Goal: Information Seeking & Learning: Learn about a topic

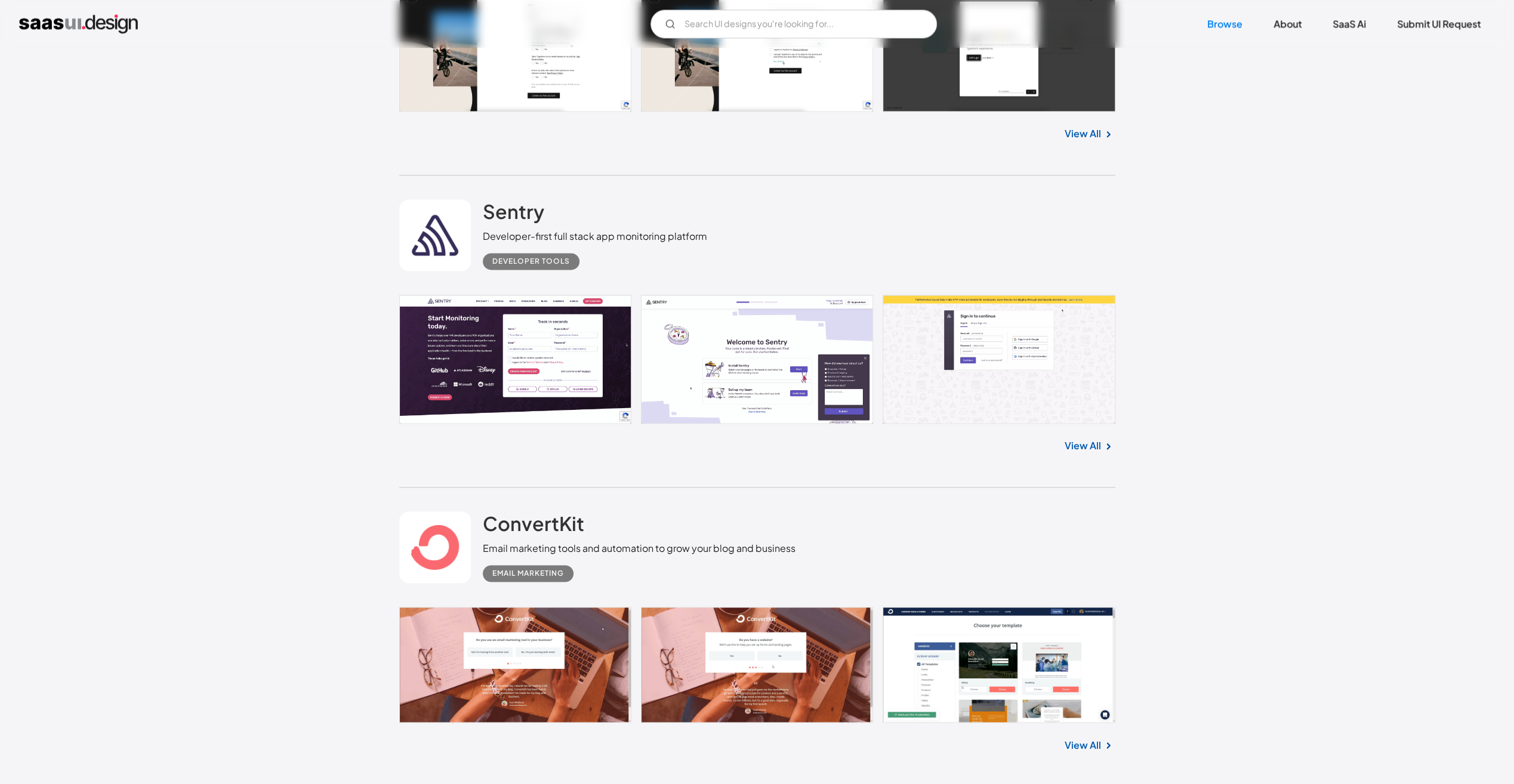
scroll to position [1670, 0]
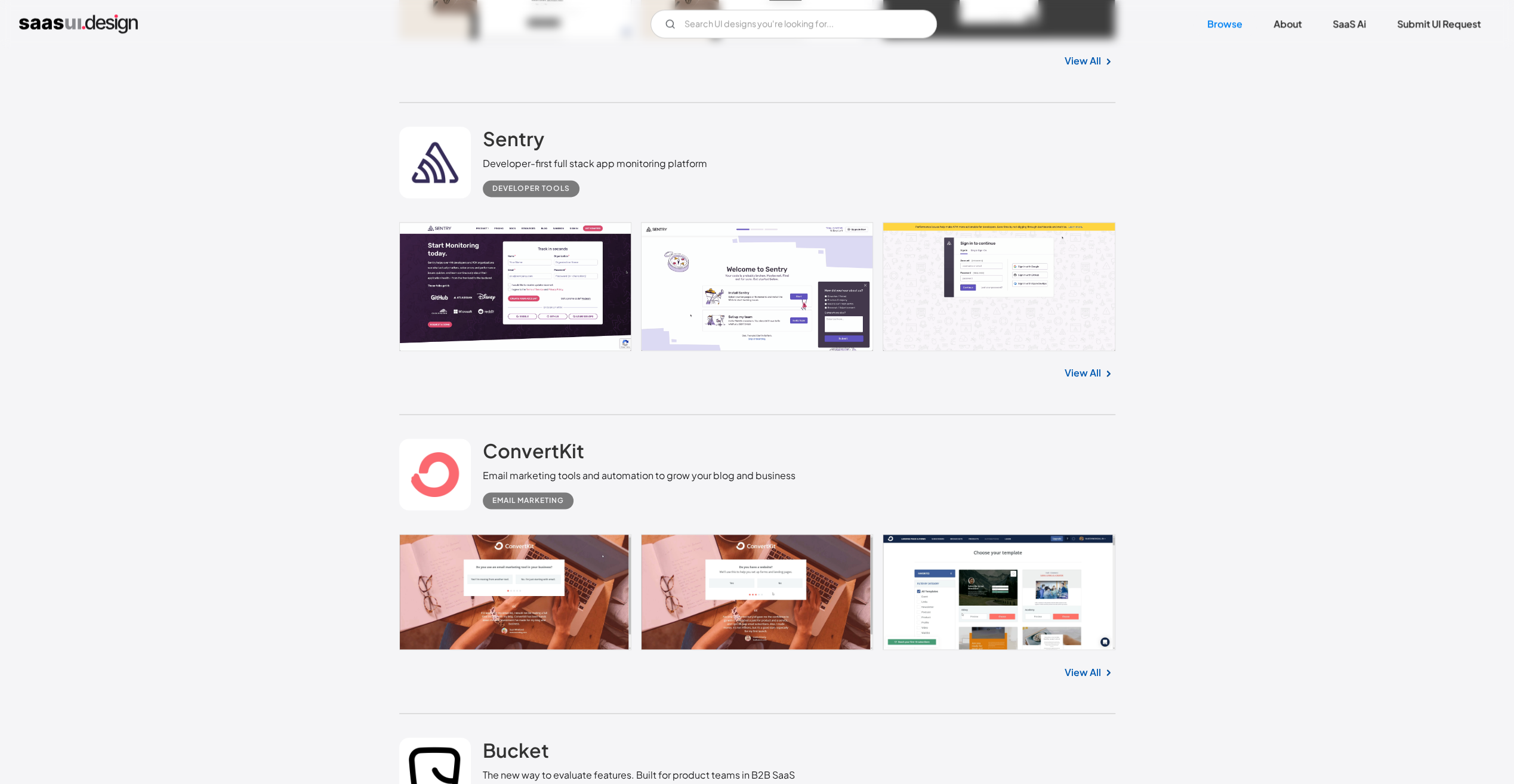
click at [522, 293] on link at bounding box center [757, 287] width 716 height 130
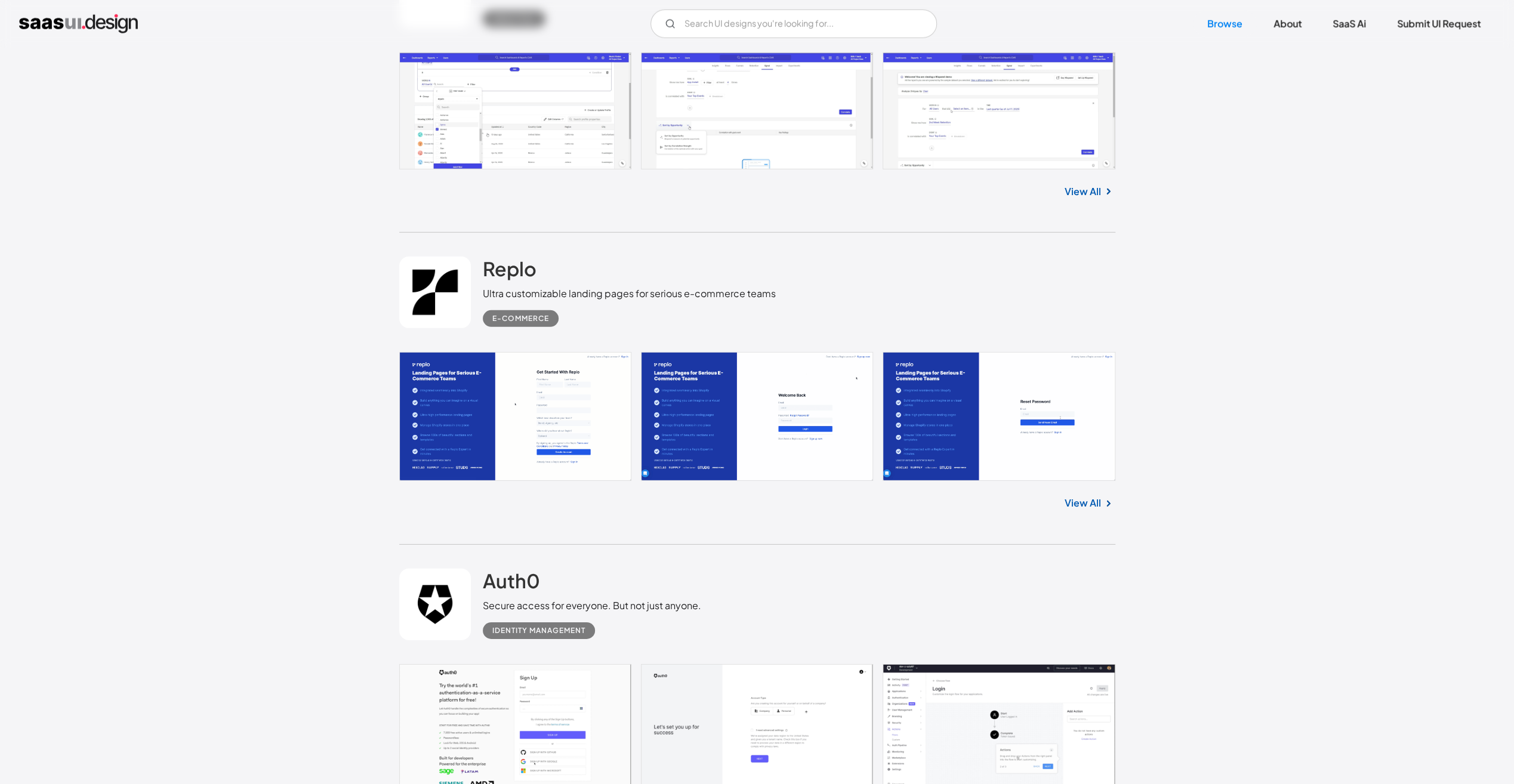
scroll to position [3399, 0]
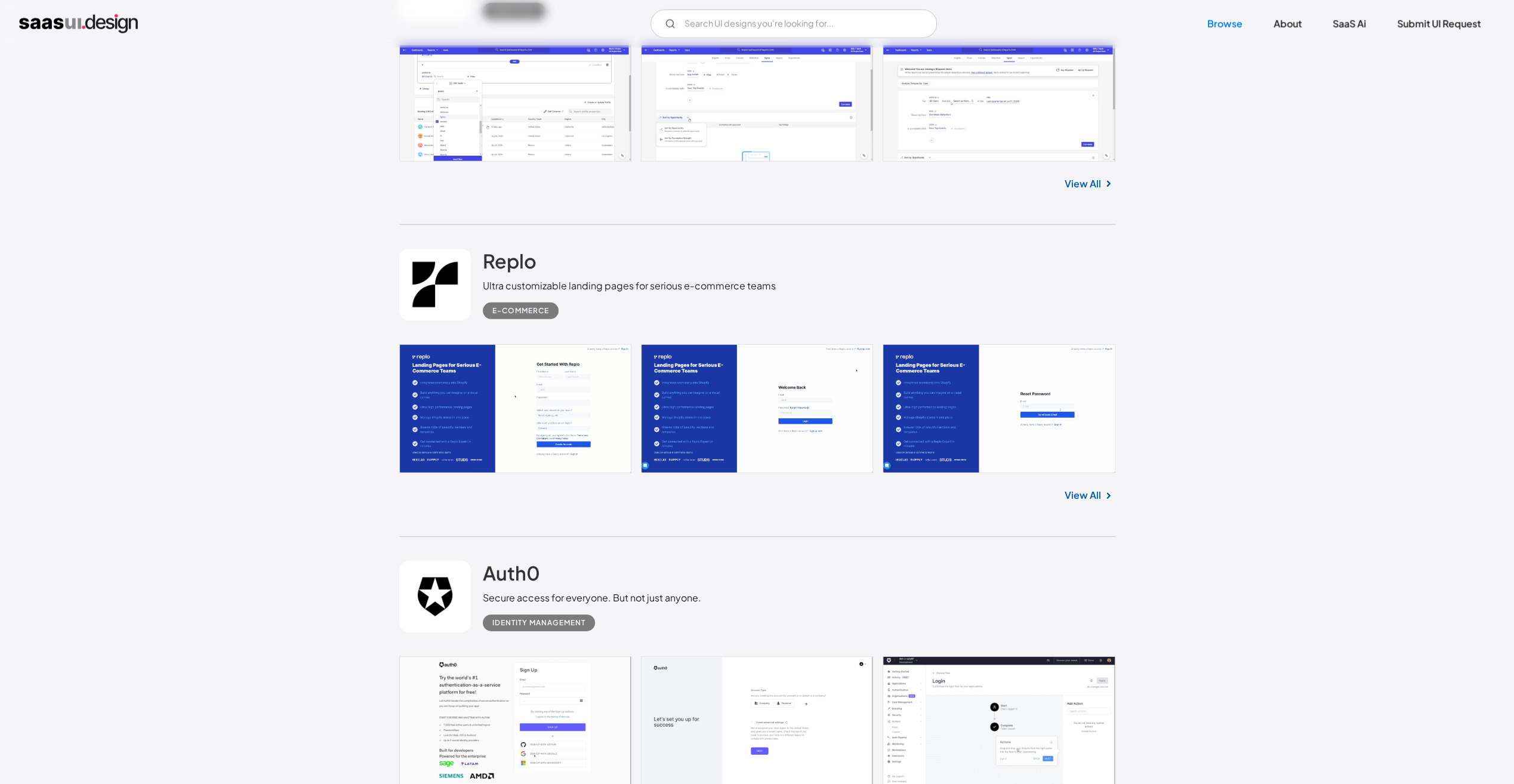
click at [997, 402] on link at bounding box center [757, 408] width 716 height 129
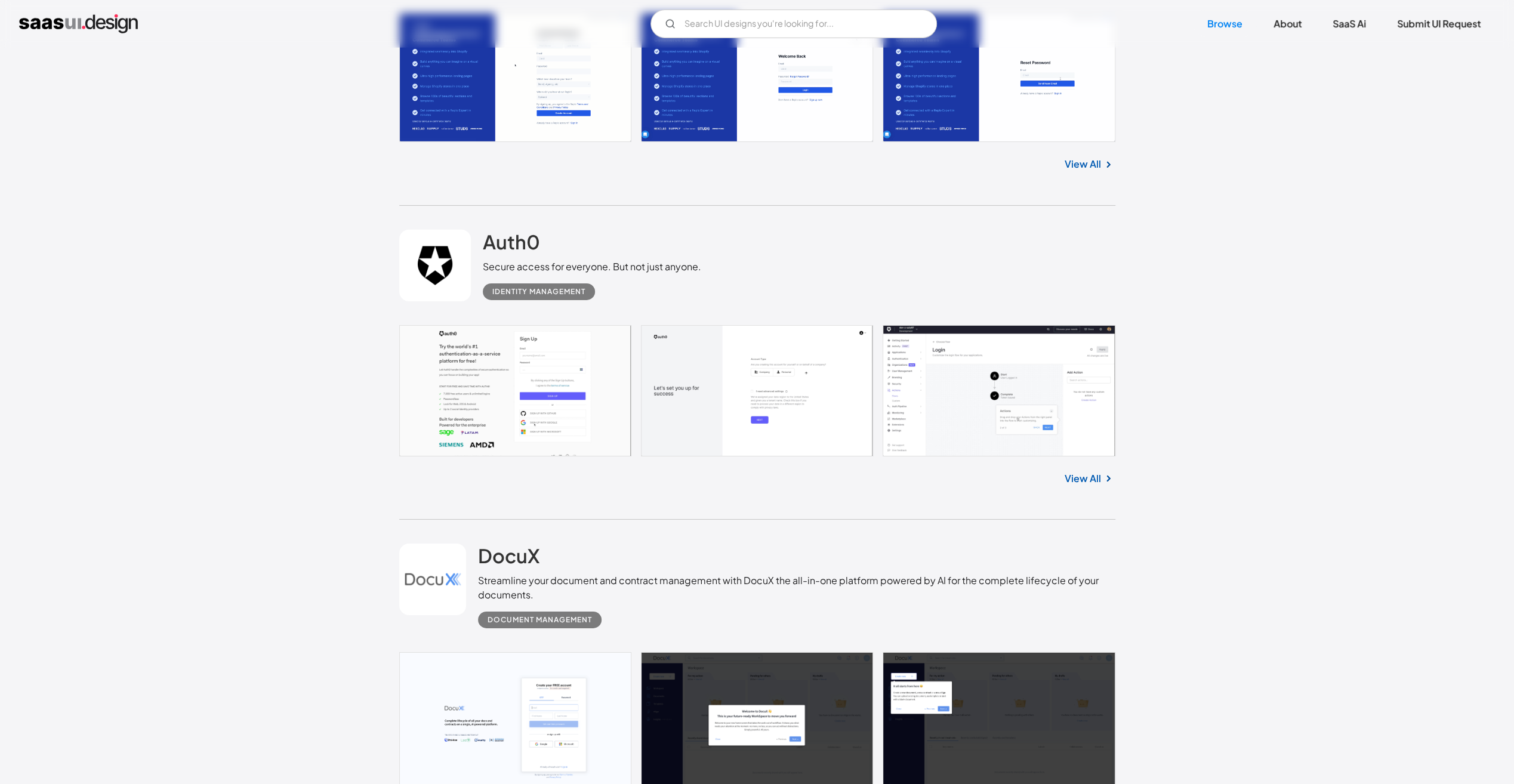
scroll to position [3817, 0]
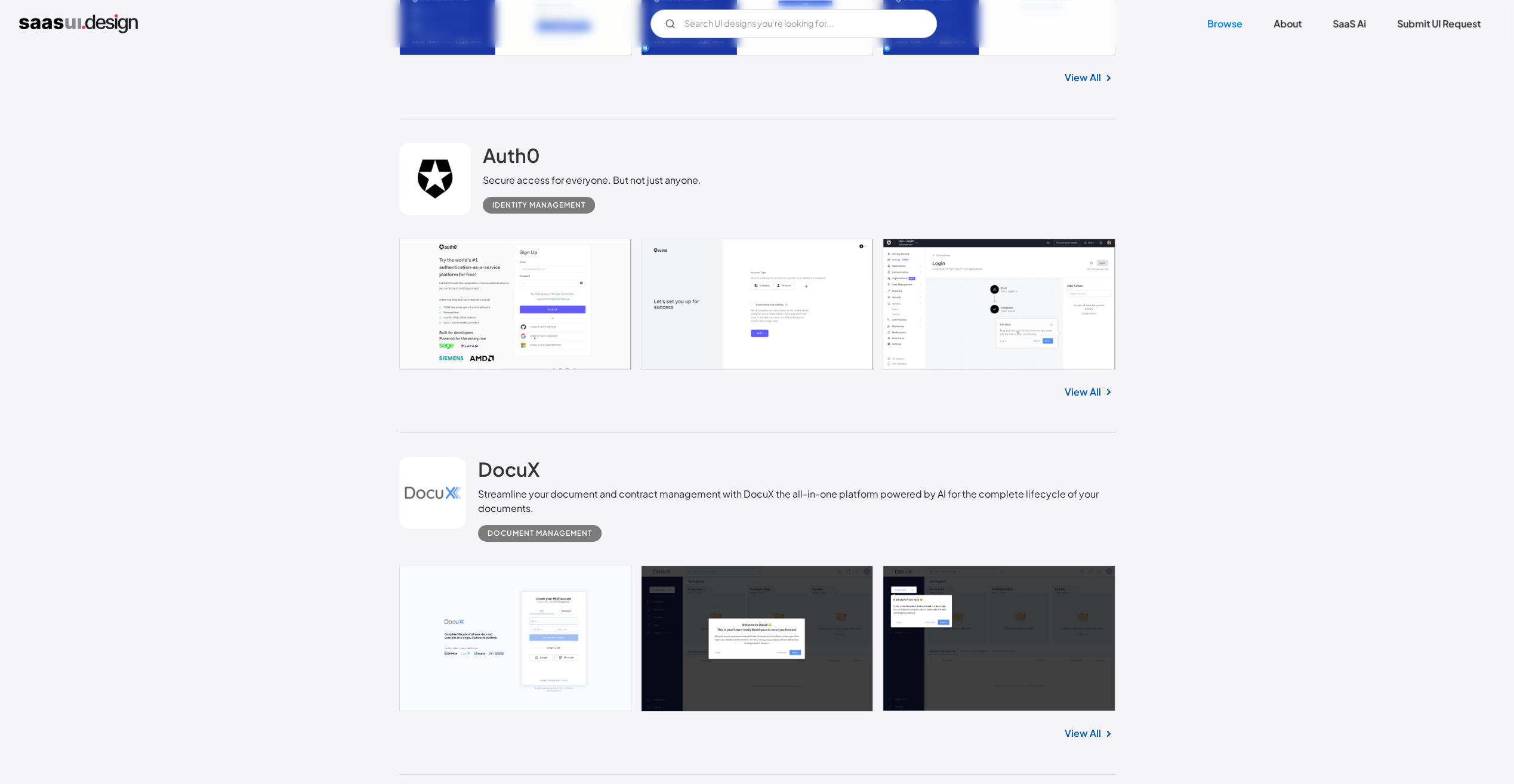
click at [555, 311] on link at bounding box center [757, 304] width 716 height 131
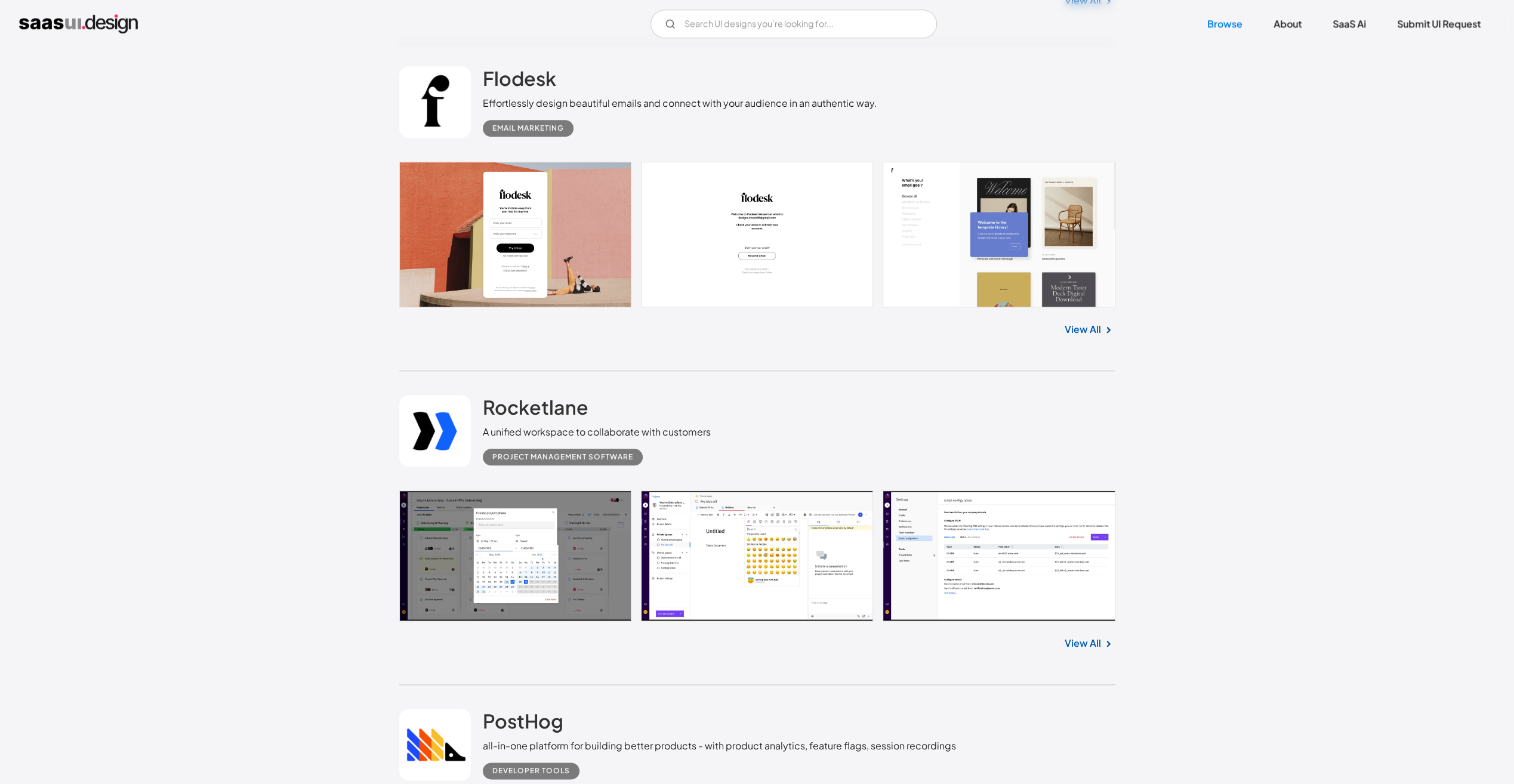
scroll to position [5487, 0]
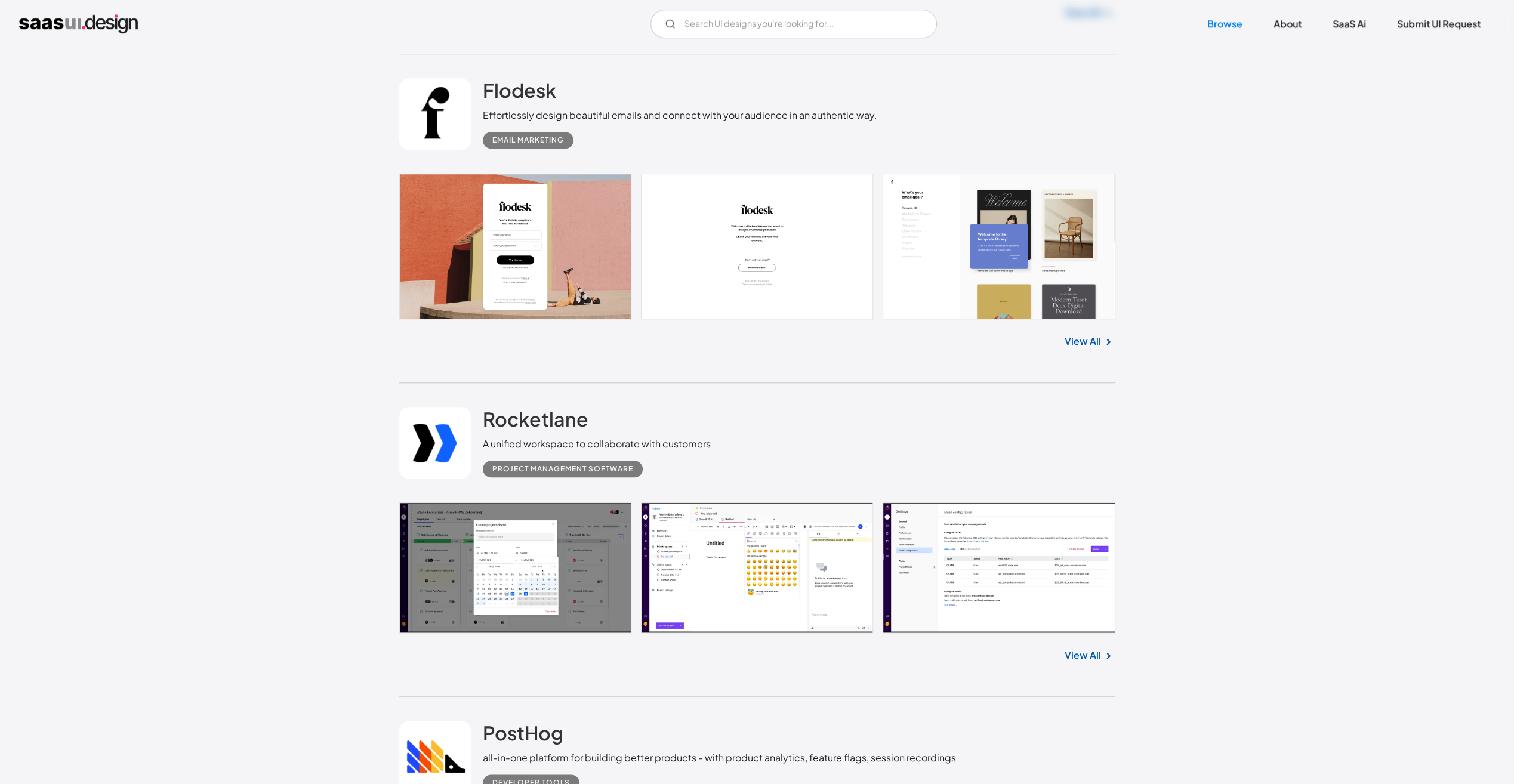
click at [498, 577] on link at bounding box center [757, 568] width 716 height 131
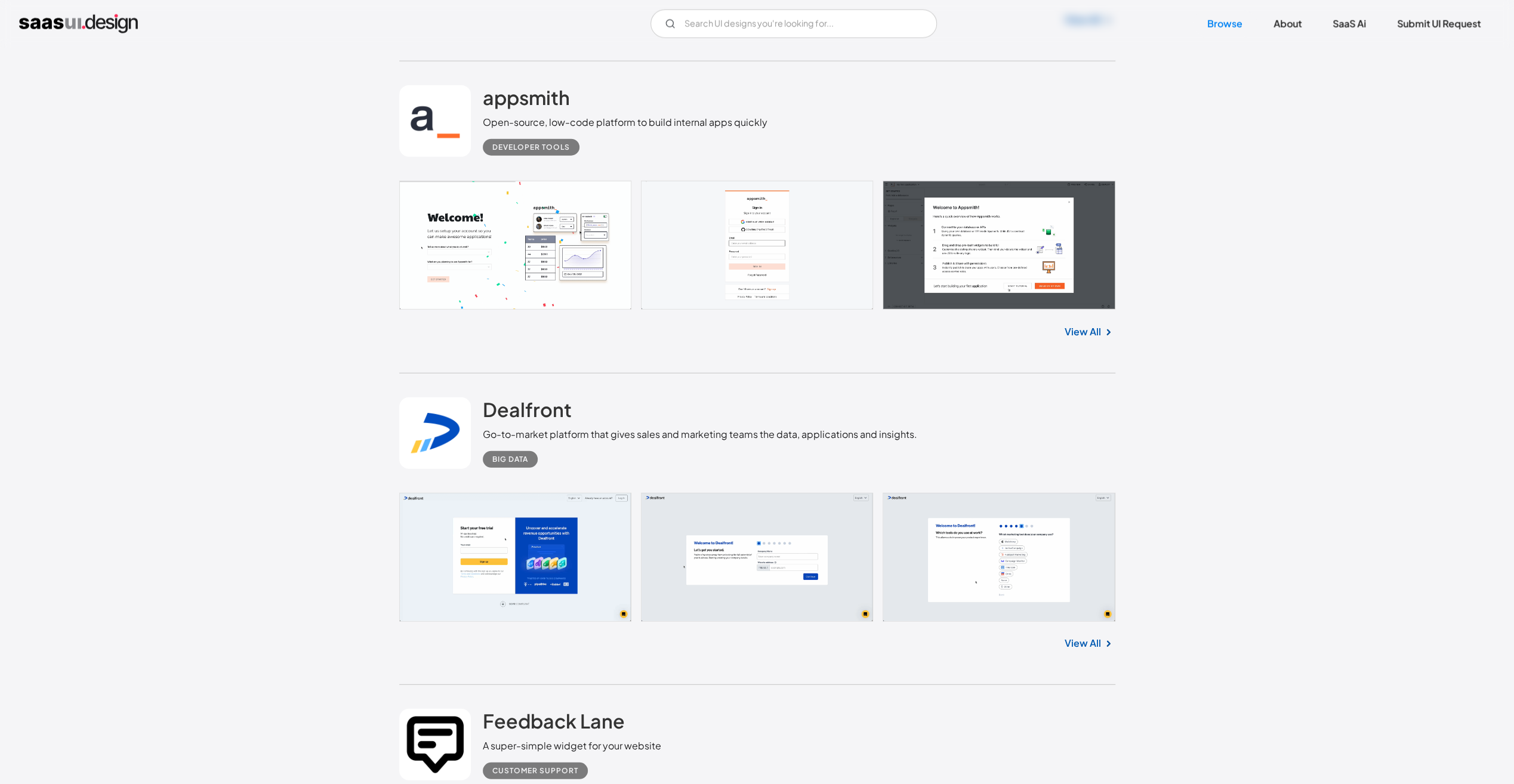
scroll to position [7515, 0]
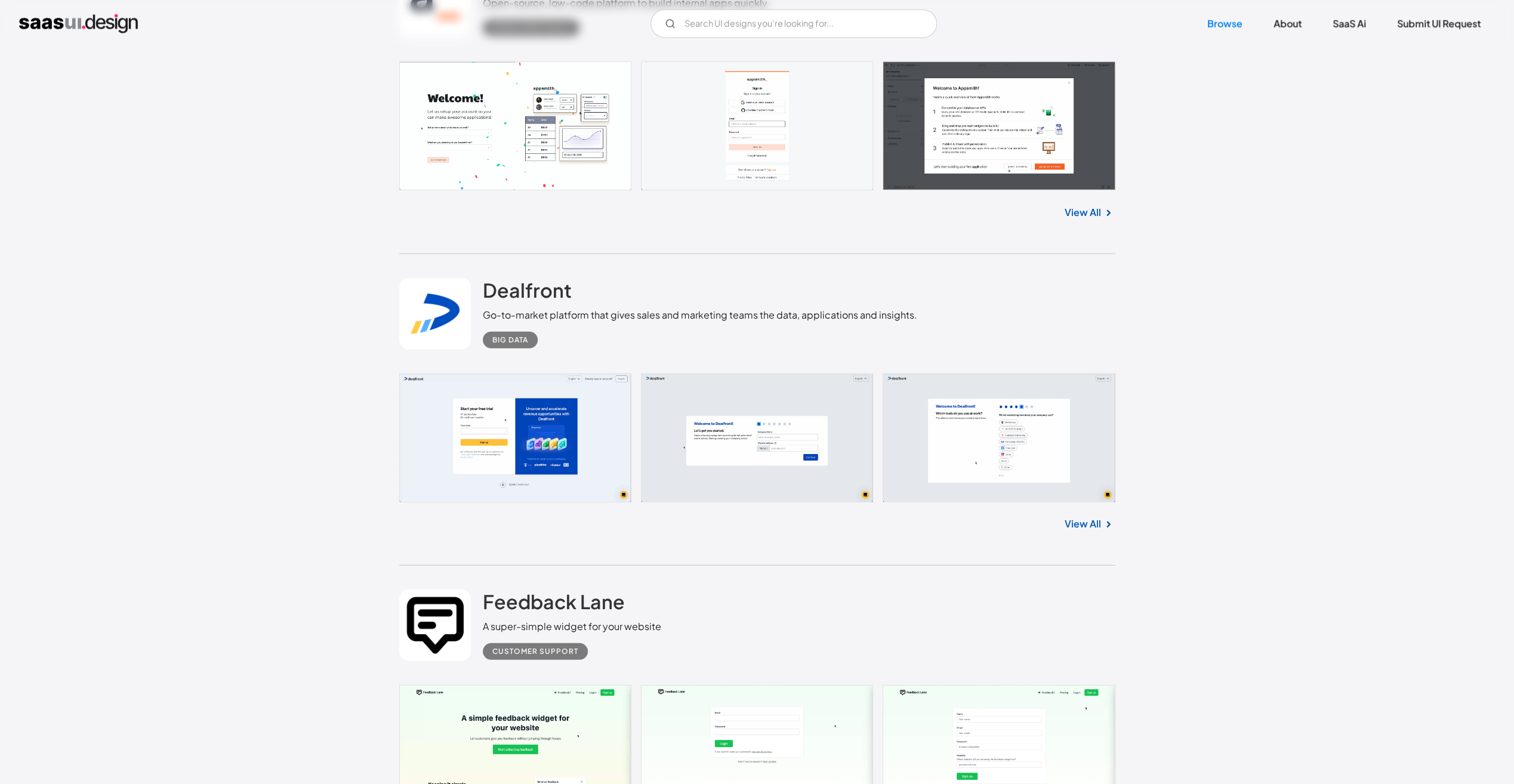
click at [498, 436] on link at bounding box center [757, 437] width 716 height 129
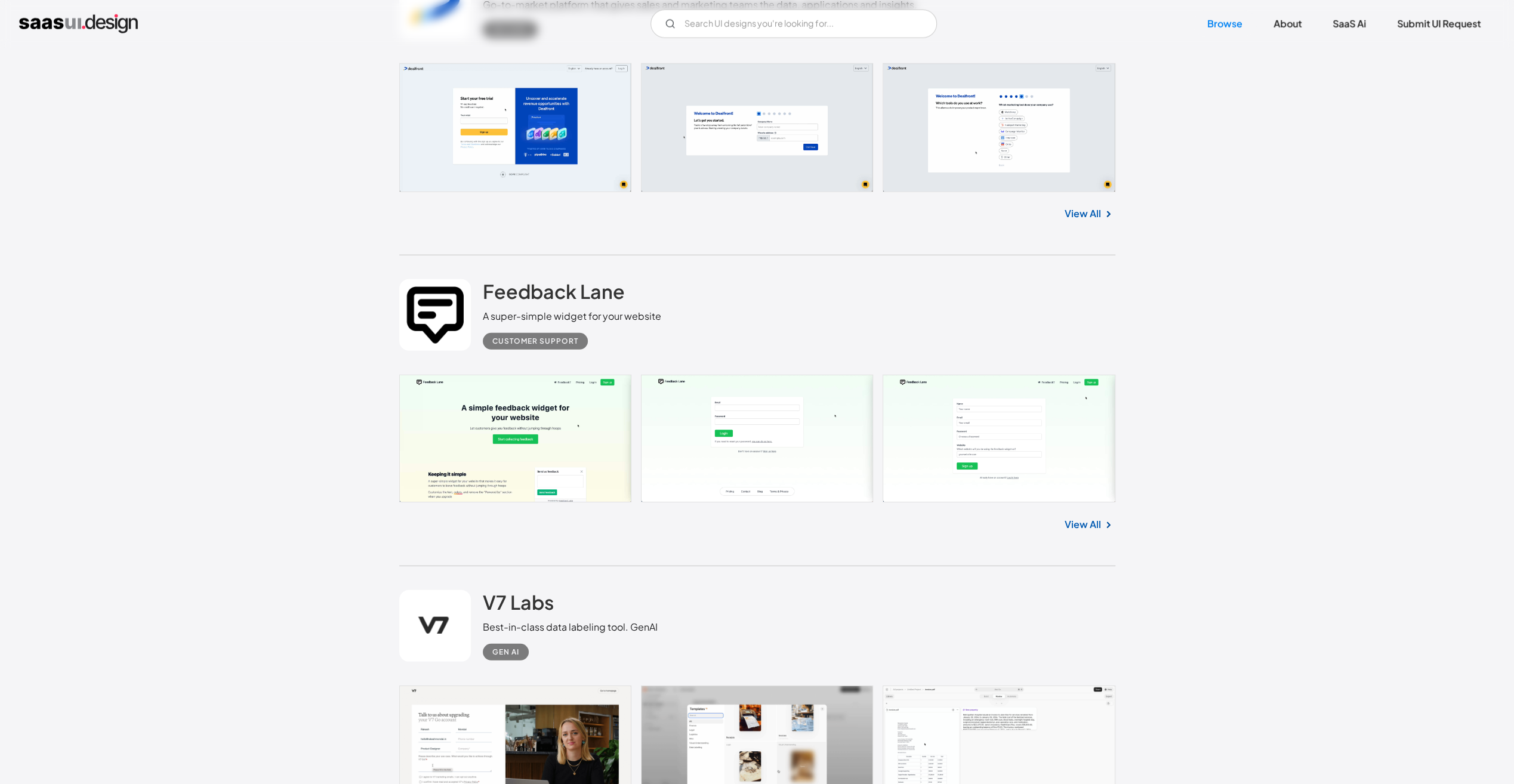
scroll to position [7933, 0]
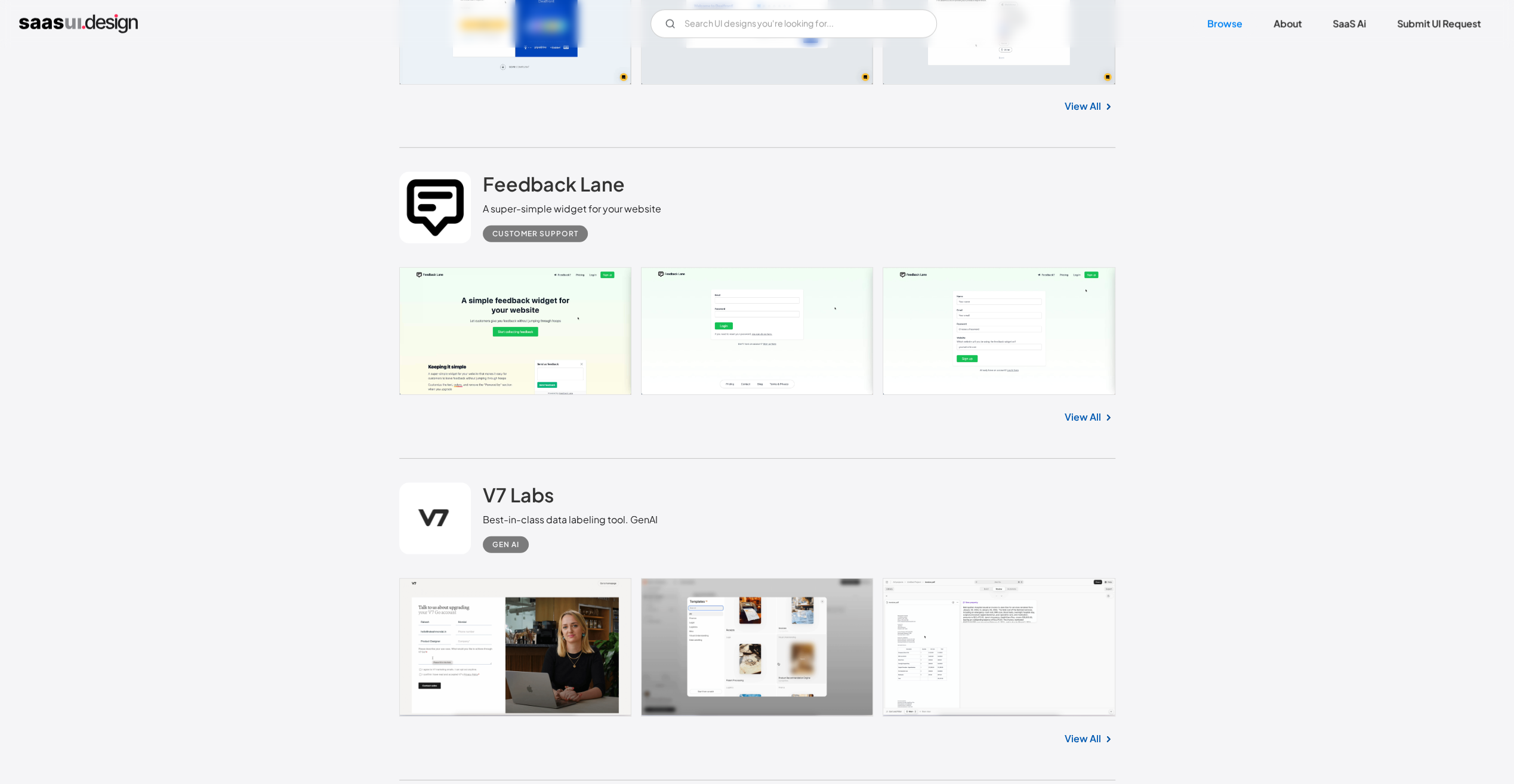
click at [488, 340] on link at bounding box center [757, 330] width 716 height 127
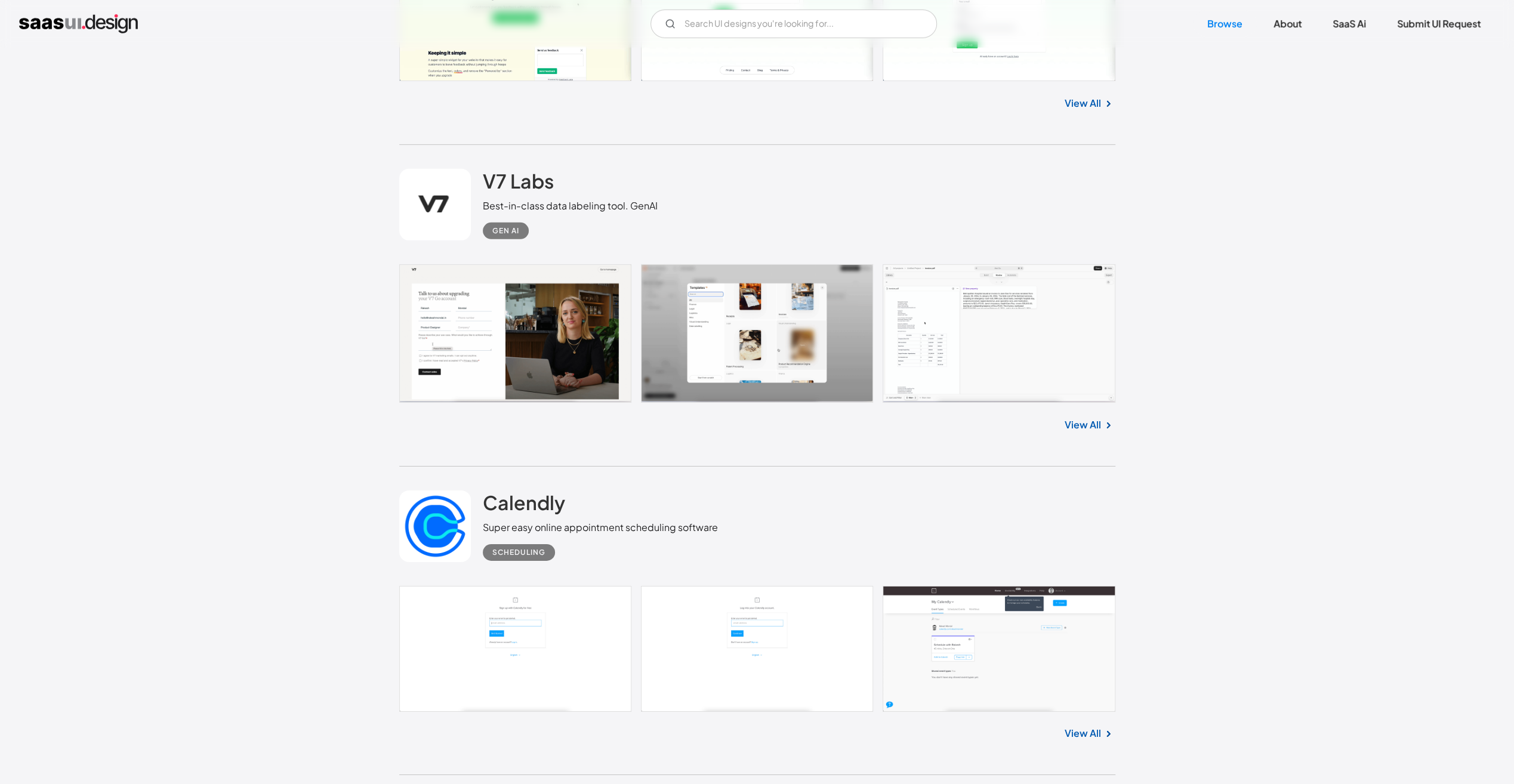
scroll to position [8350, 0]
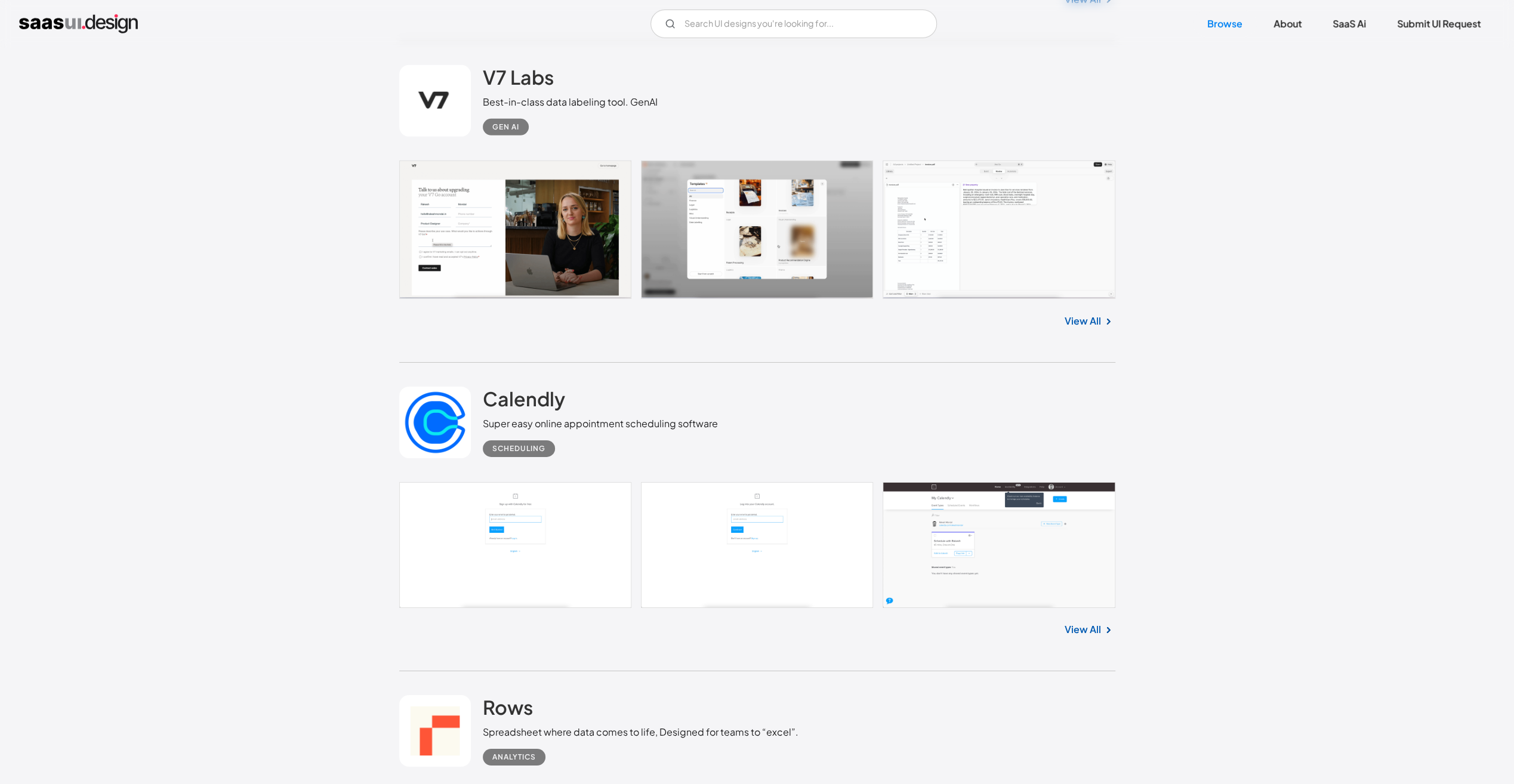
click at [520, 553] on link at bounding box center [757, 545] width 716 height 126
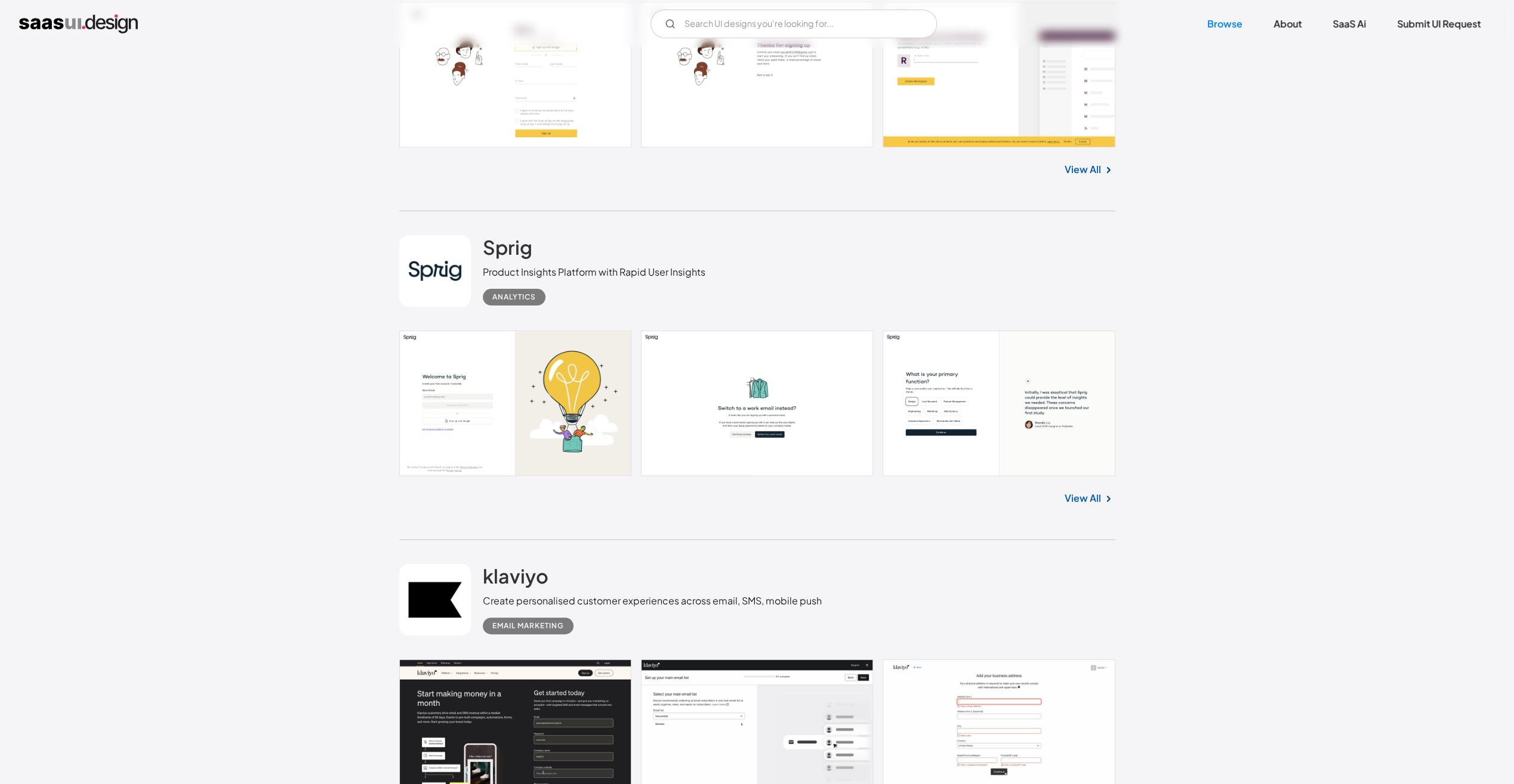
scroll to position [9483, 0]
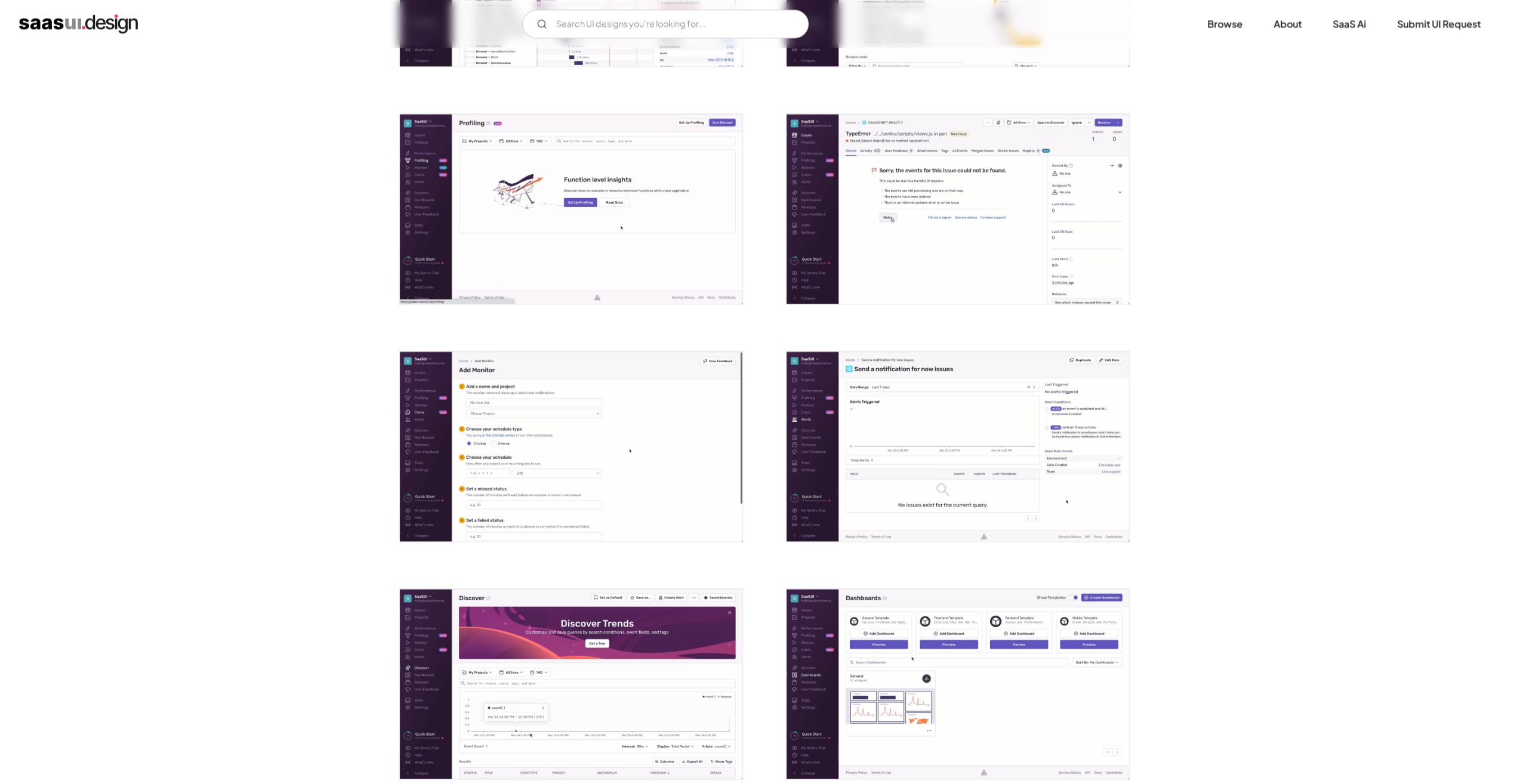
scroll to position [1232, 0]
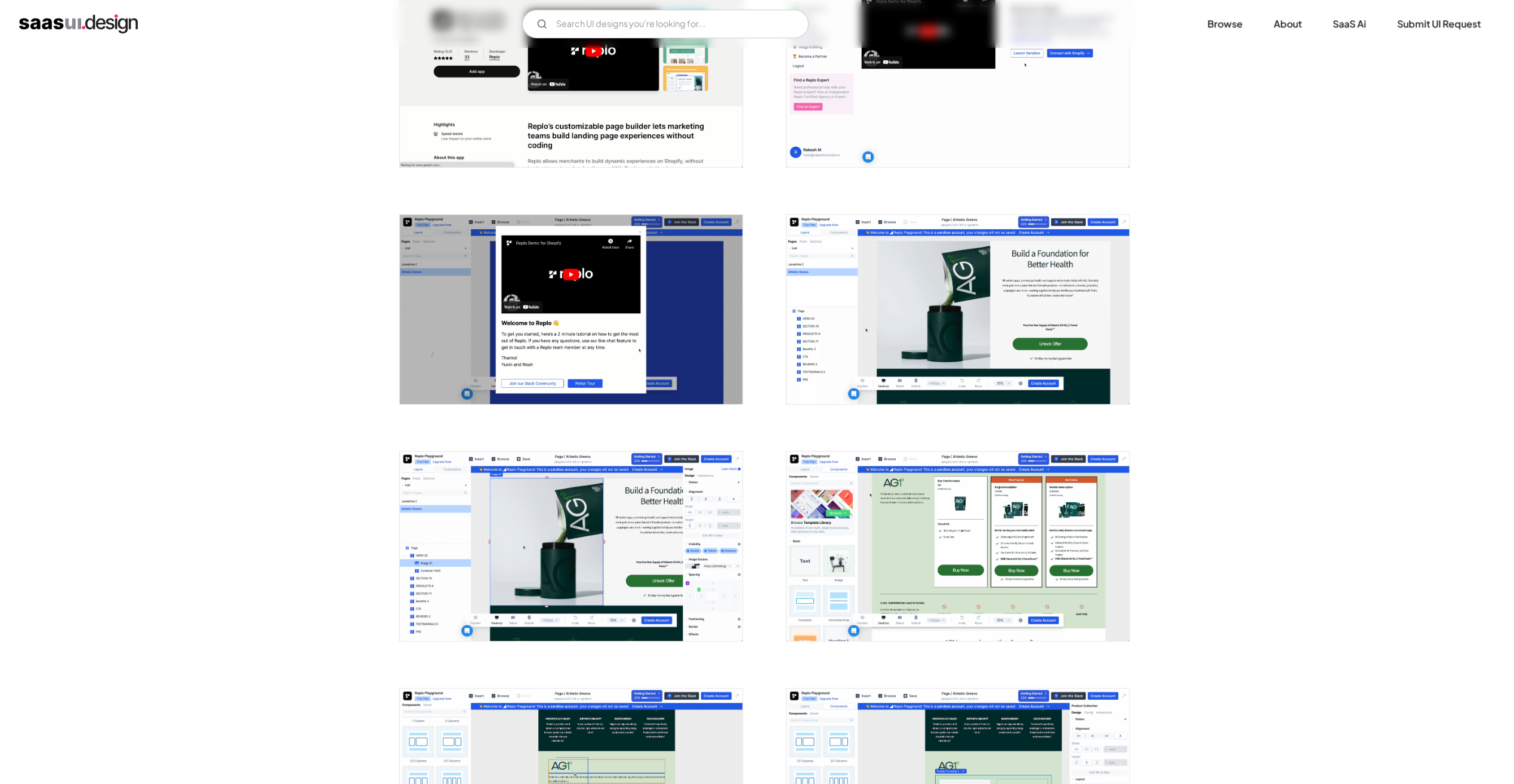
scroll to position [775, 0]
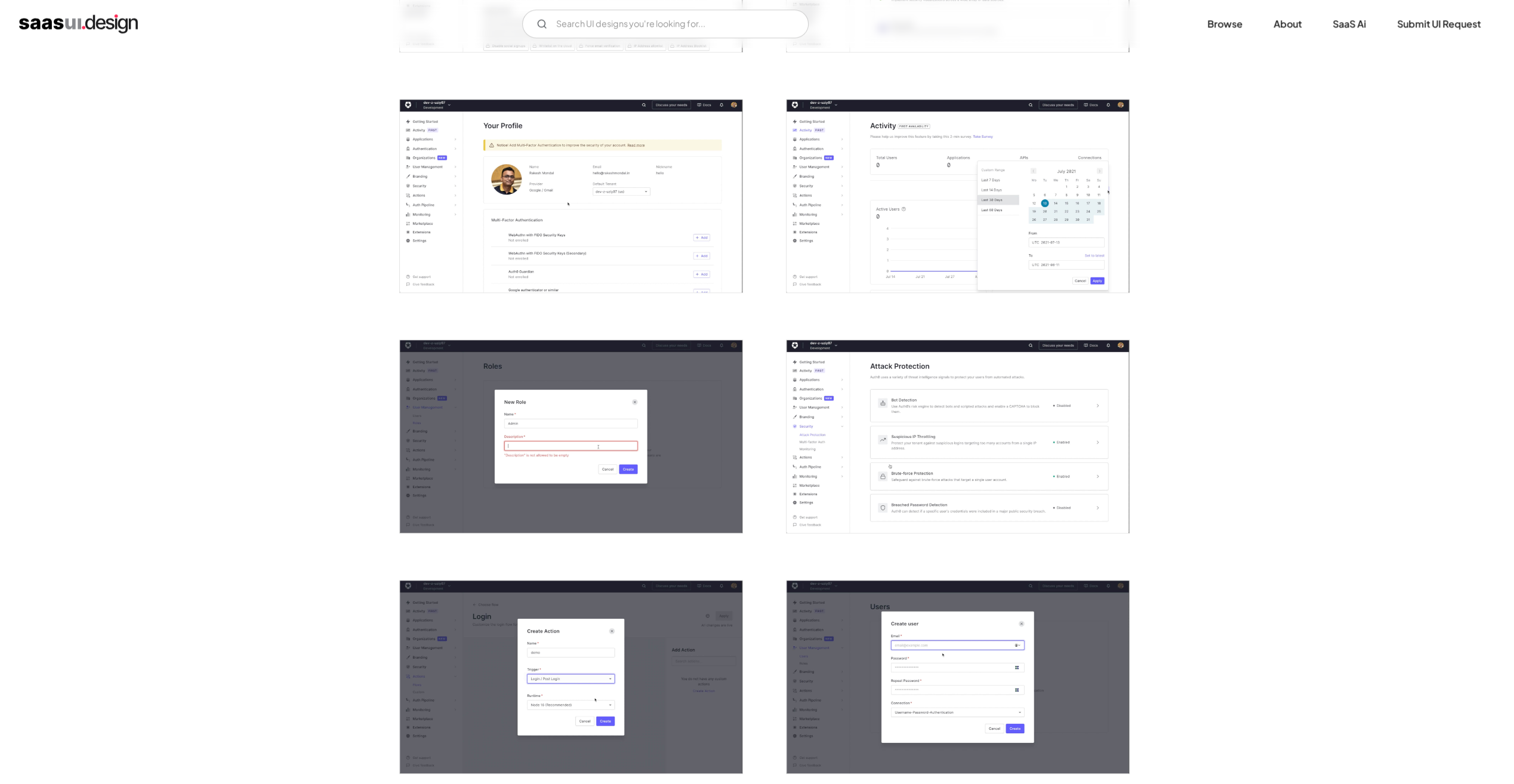
scroll to position [1253, 0]
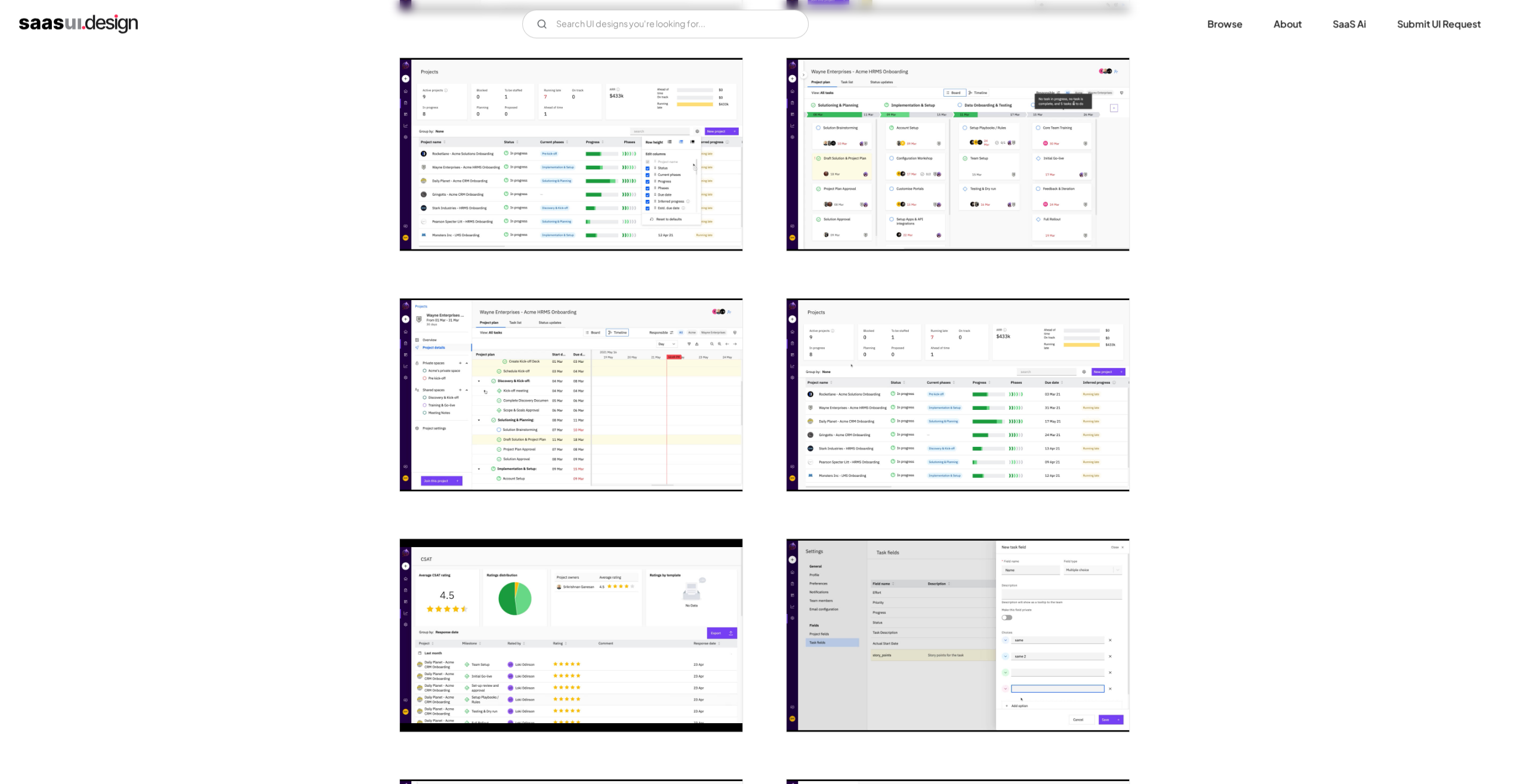
scroll to position [1193, 0]
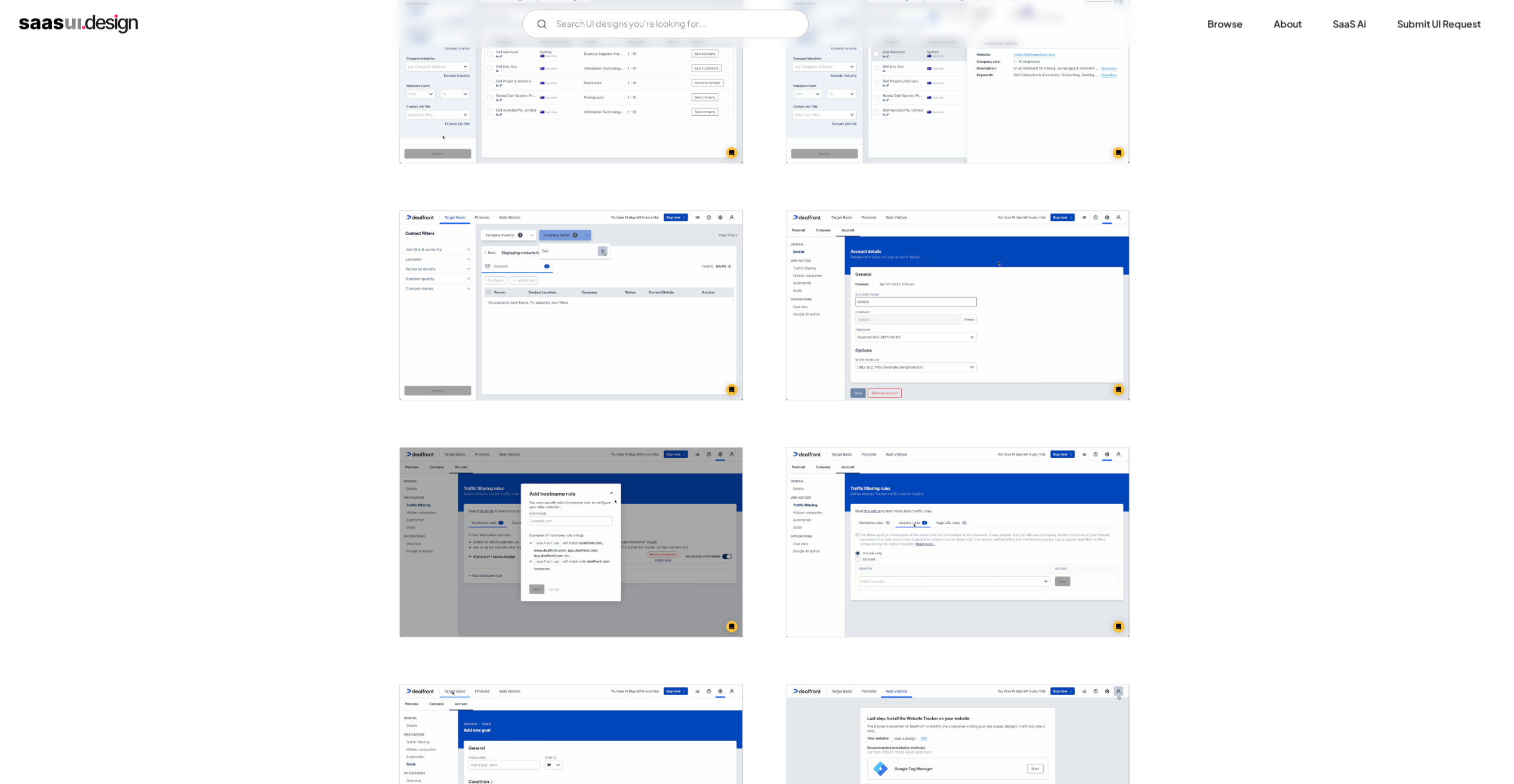
scroll to position [1253, 0]
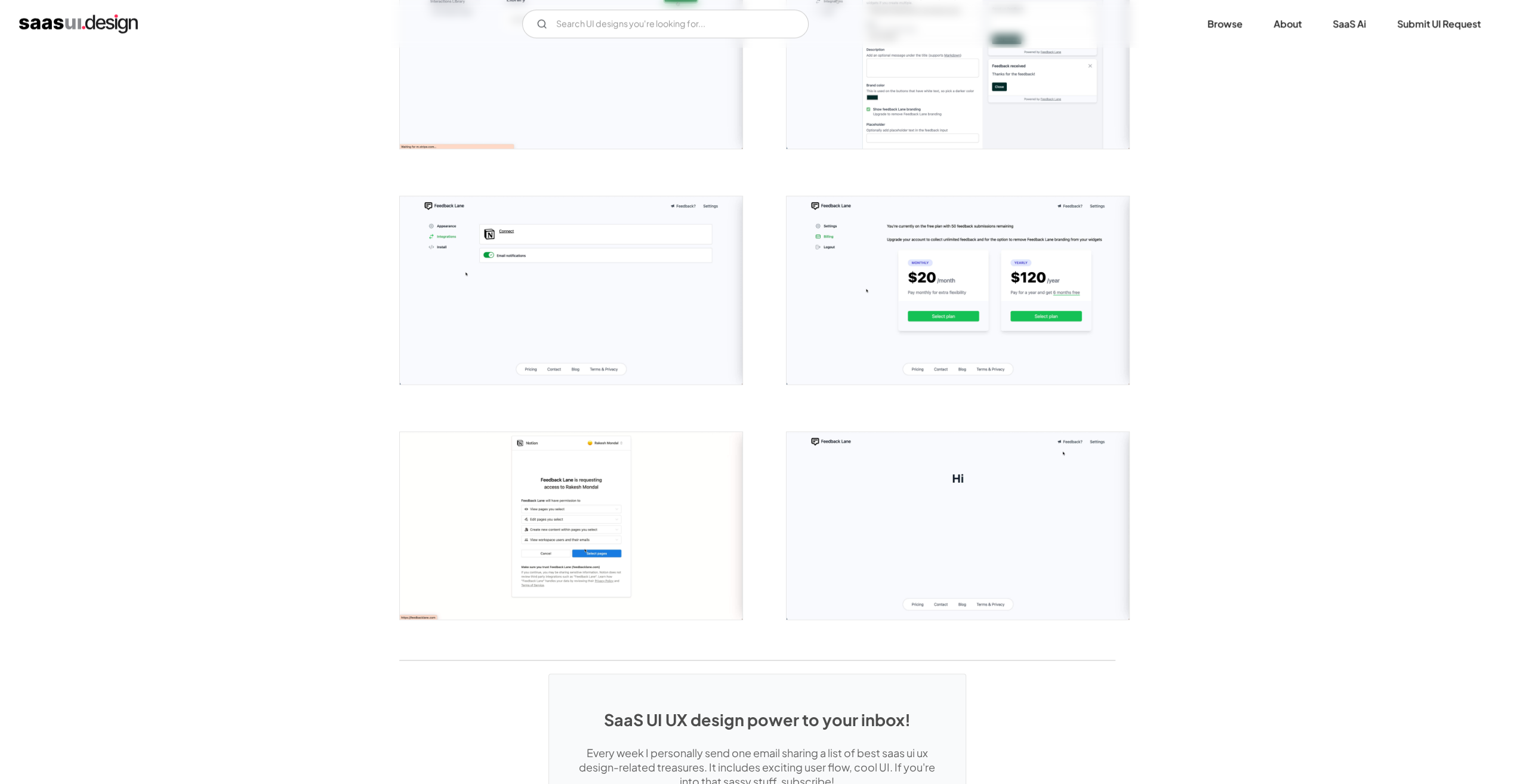
scroll to position [1133, 0]
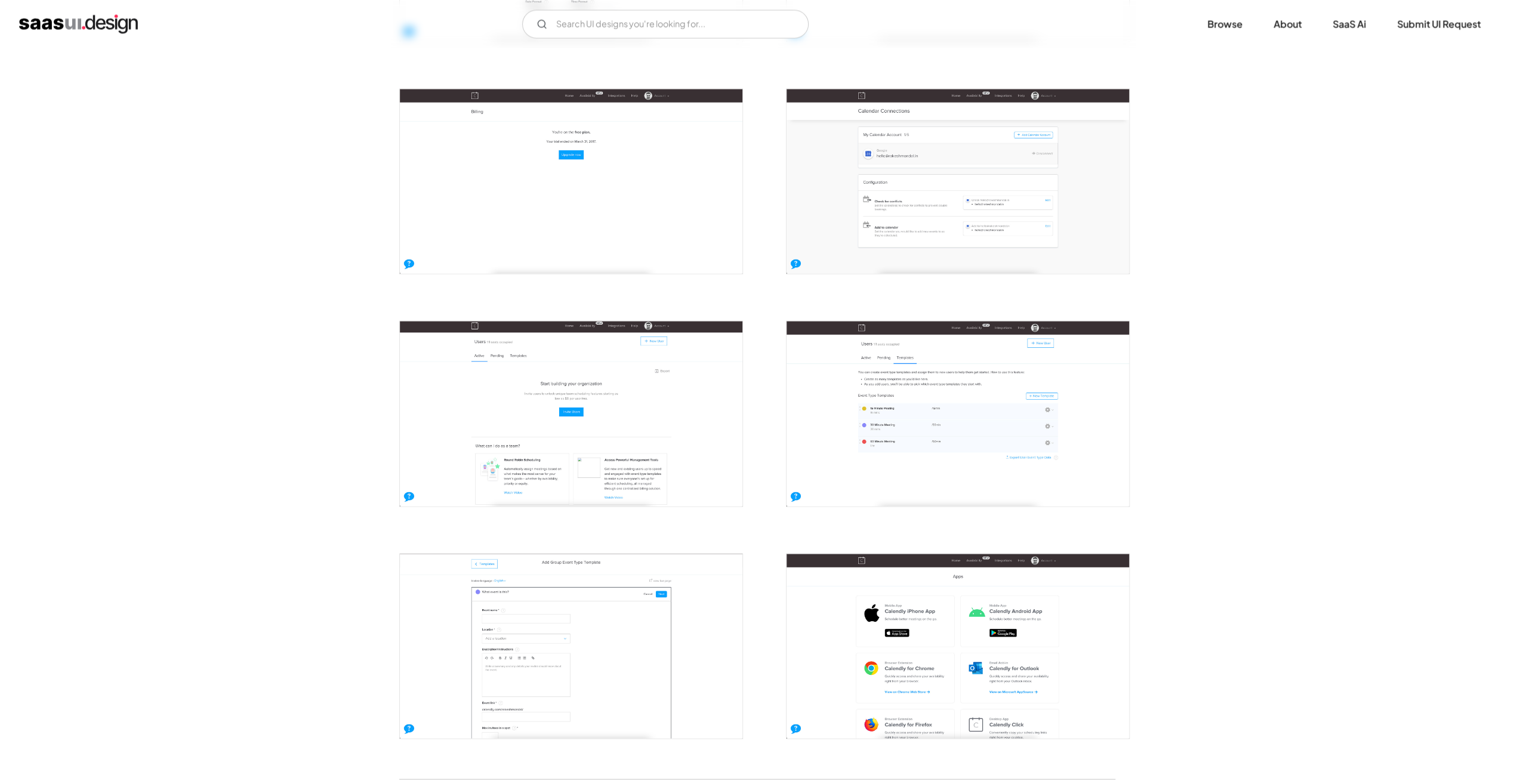
scroll to position [2087, 0]
